Goal: Communication & Community: Participate in discussion

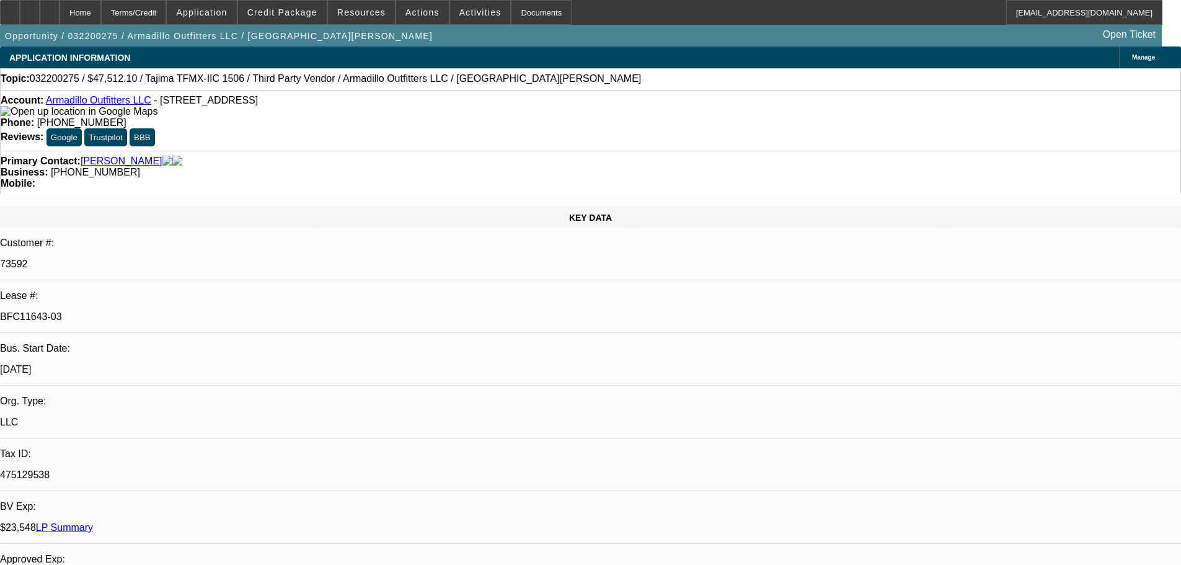
select select "0"
select select "2"
select select "0.1"
select select "4"
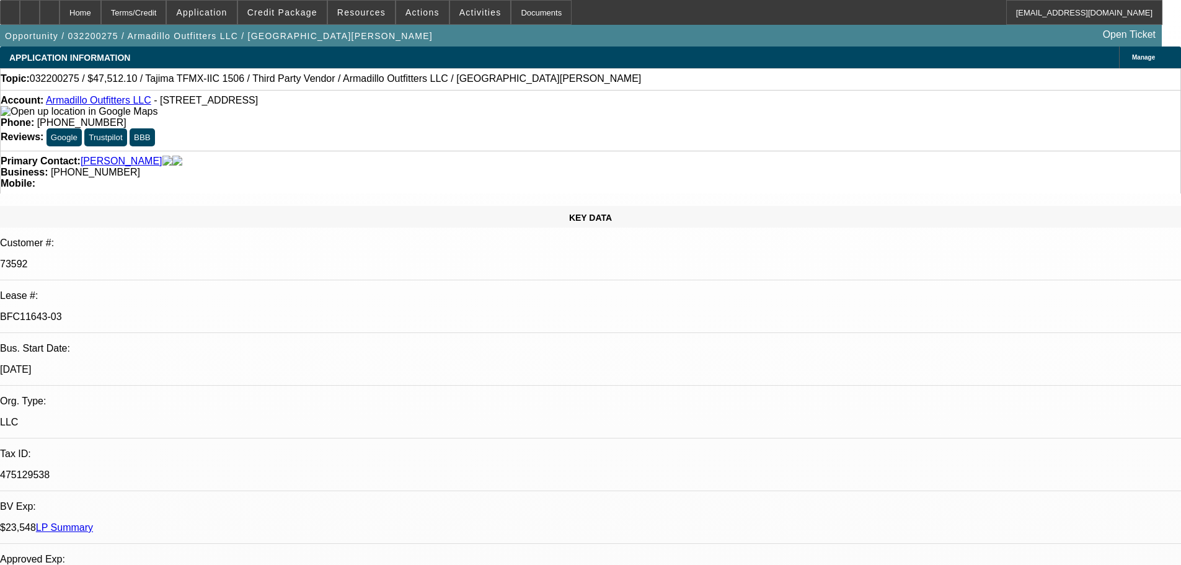
select select "0"
select select "2"
select select "0.1"
select select "4"
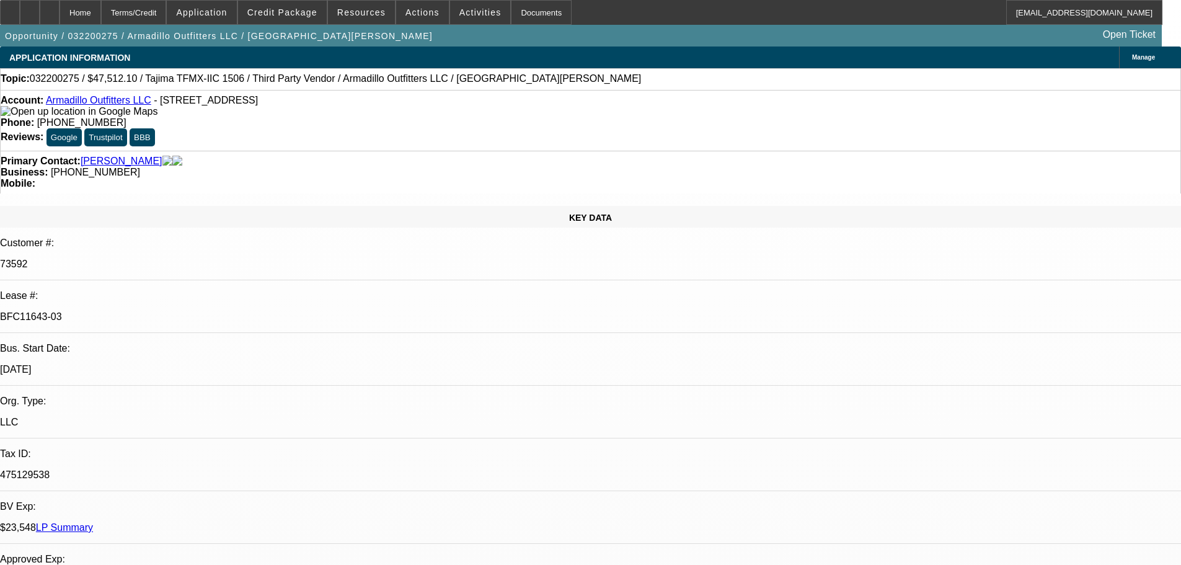
select select "0"
select select "2"
select select "0.1"
select select "4"
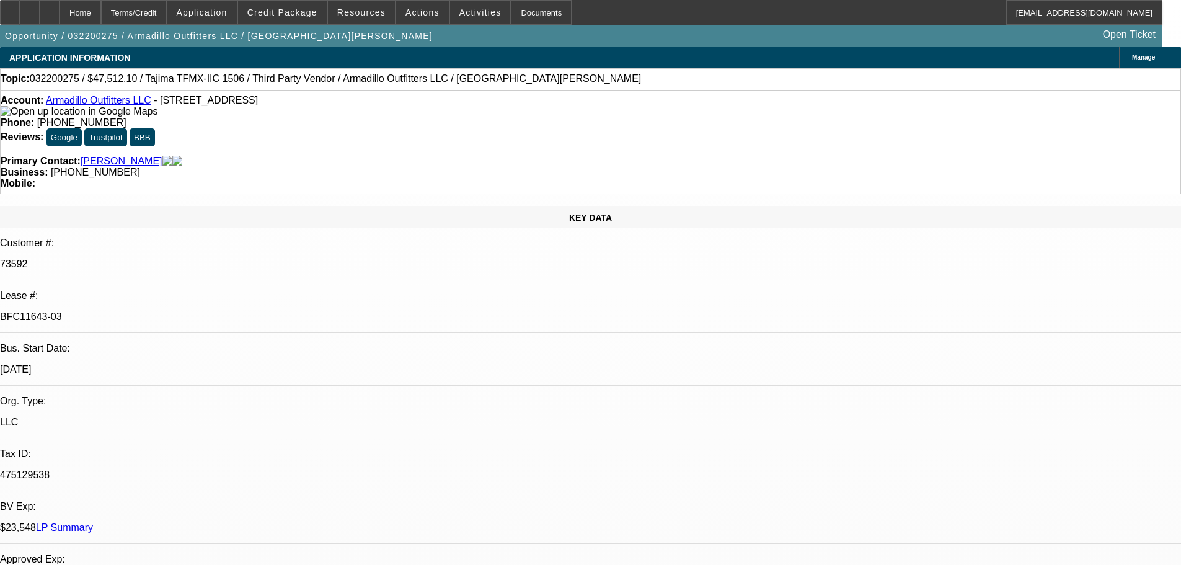
select select "0"
select select "2"
select select "0.1"
select select "4"
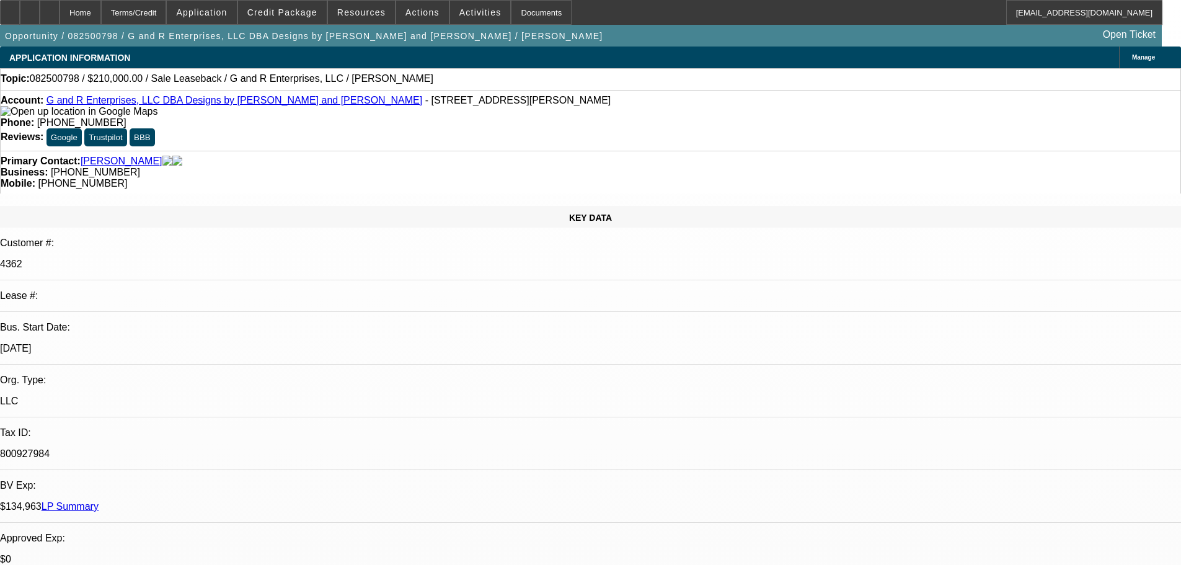
select select "0"
select select "2"
select select "0"
select select "1"
select select "2"
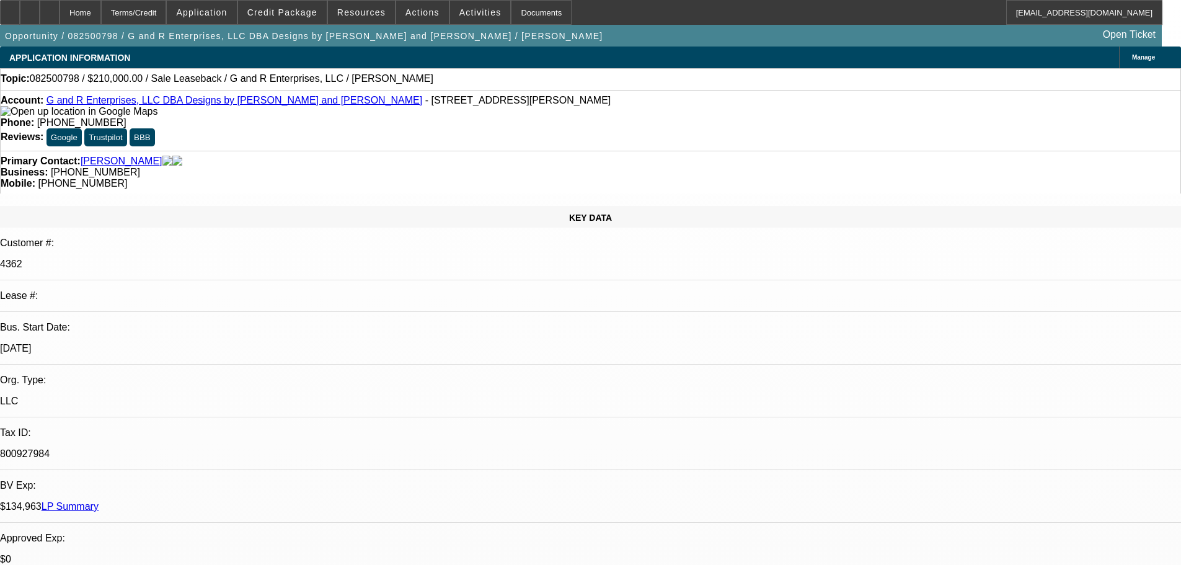
select select "2"
click at [99, 501] on link "LP Summary" at bounding box center [70, 506] width 57 height 11
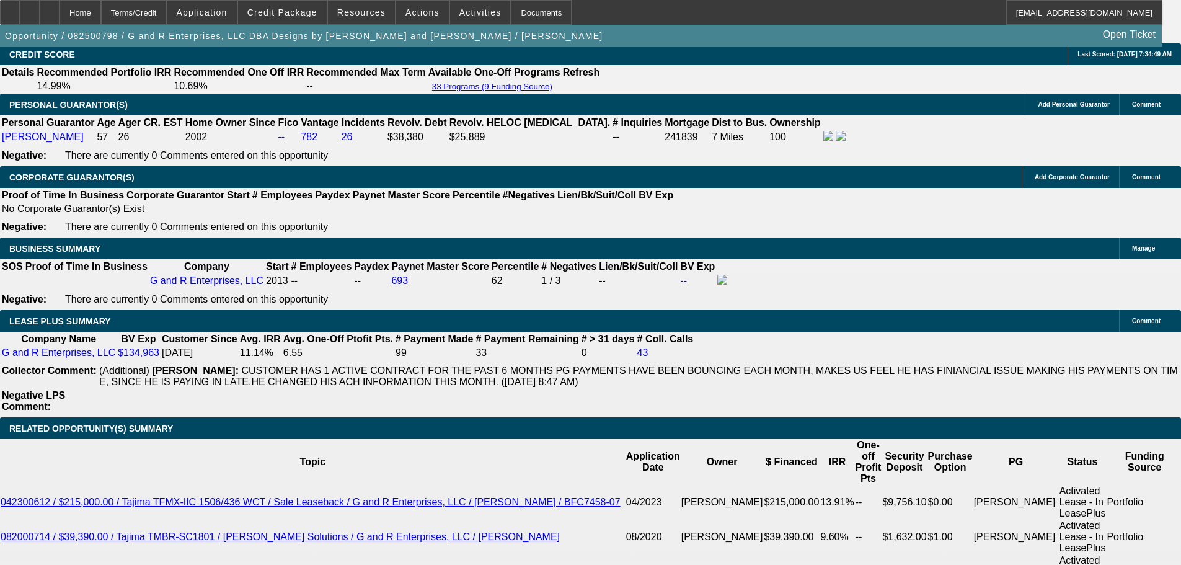
scroll to position [1798, 0]
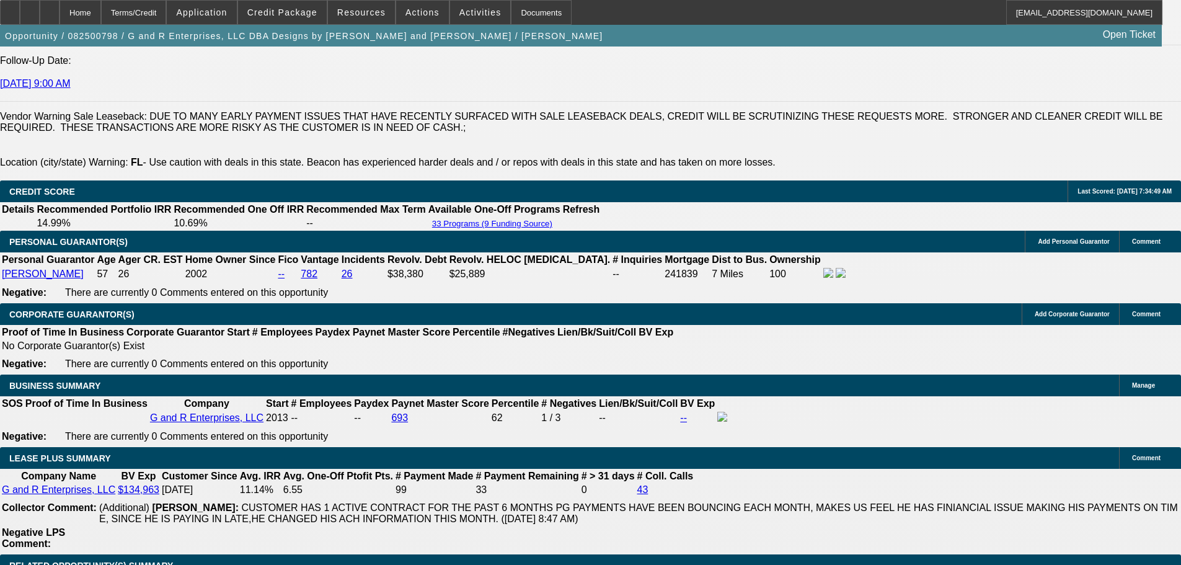
scroll to position [1550, 0]
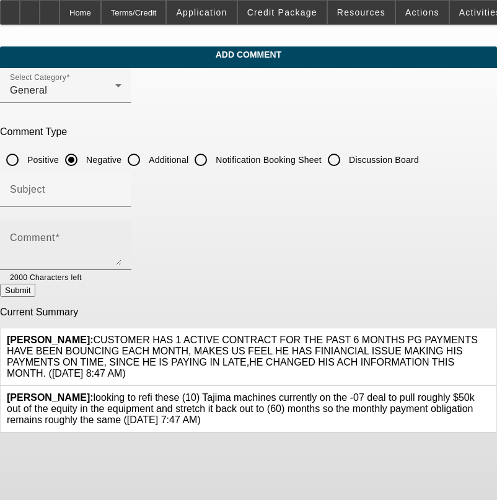
click at [112, 237] on textarea "Comment" at bounding box center [66, 251] width 112 height 30
paste textarea "Thanks [PERSON_NAME] as 8 NSF so far in [DATE]- not good especially when theres…"
type textarea "Thanks Charles as 8 NSF so far in 2025- not good especially when theres a new d…"
click at [35, 294] on button "Submit" at bounding box center [17, 290] width 35 height 13
